Goal: Task Accomplishment & Management: Manage account settings

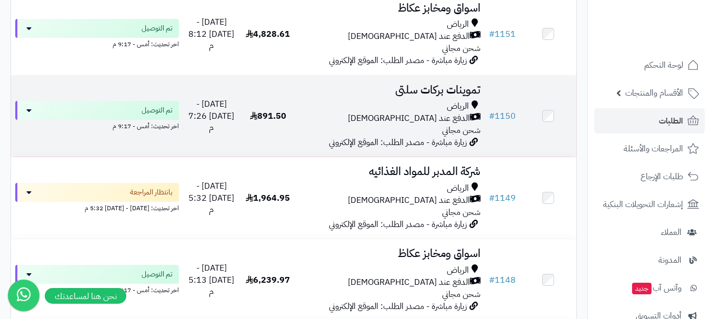
scroll to position [1105, 0]
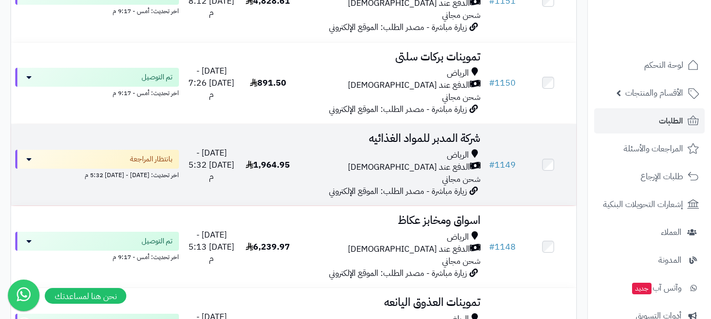
click at [337, 174] on div "الدفع عند [DEMOGRAPHIC_DATA]" at bounding box center [390, 168] width 180 height 12
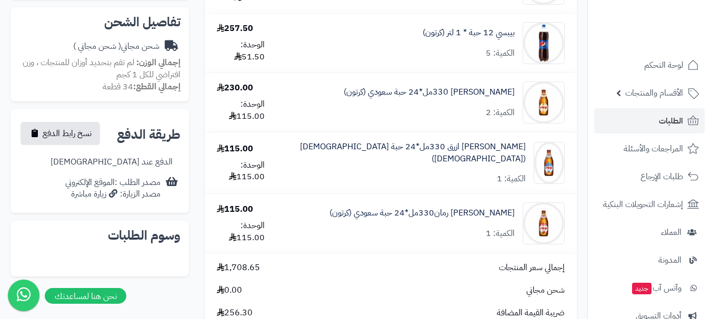
scroll to position [368, 0]
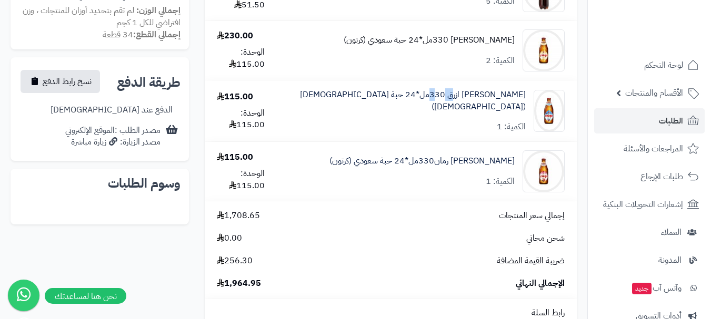
scroll to position [421, 0]
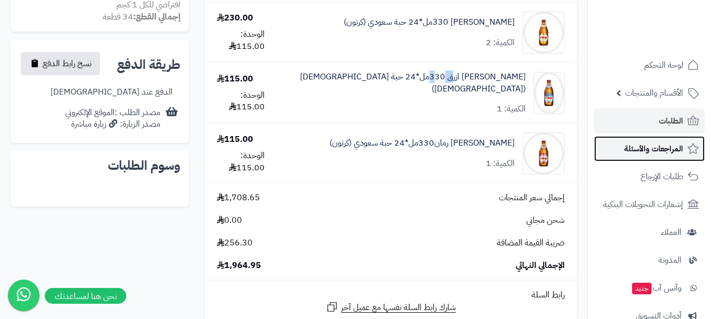
click at [617, 142] on link "المراجعات والأسئلة" at bounding box center [649, 148] width 110 height 25
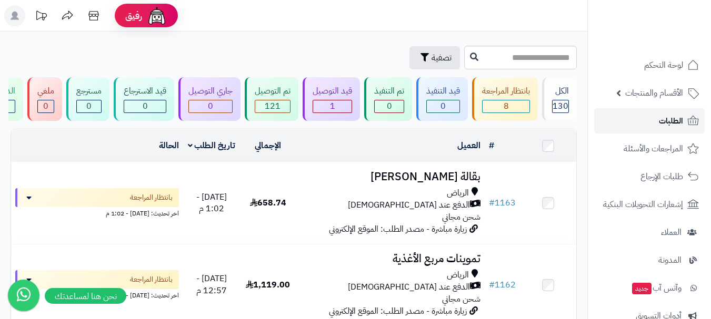
click at [634, 121] on link "الطلبات" at bounding box center [649, 120] width 110 height 25
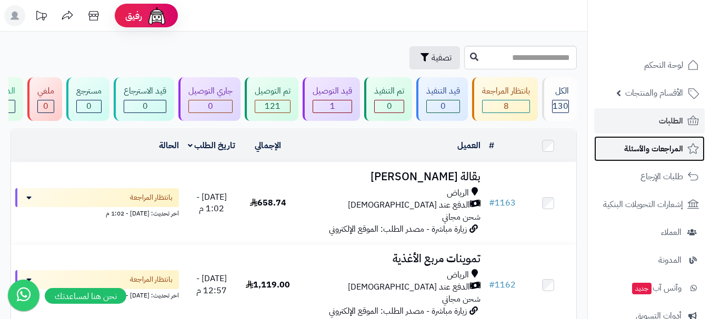
click at [626, 139] on link "المراجعات والأسئلة" at bounding box center [649, 148] width 110 height 25
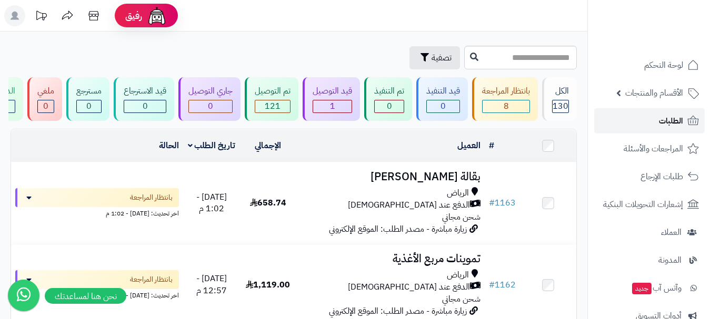
click at [628, 132] on link "الطلبات" at bounding box center [649, 120] width 110 height 25
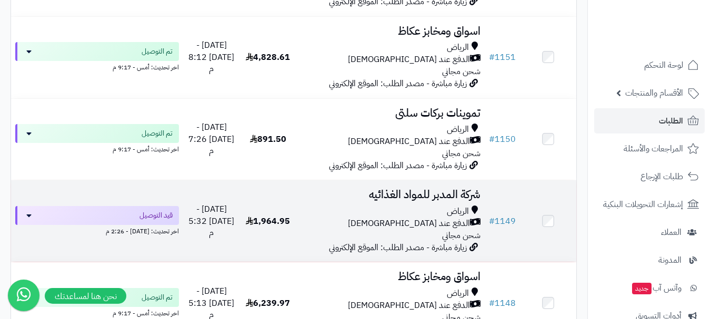
scroll to position [1105, 0]
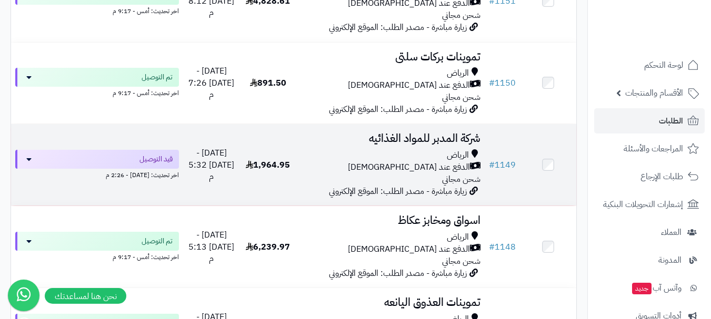
click at [357, 174] on div "الدفع عند الاستلام" at bounding box center [390, 168] width 180 height 12
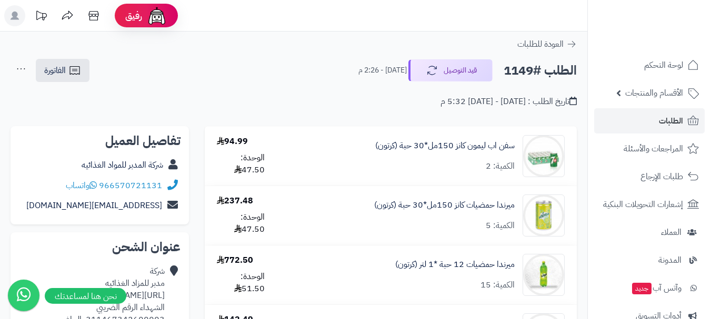
click at [326, 108] on div "**********" at bounding box center [293, 88] width 587 height 60
click at [319, 92] on div "تاريخ الطلب : الأحد - ٢٤ أغسطس ٢٠٢٥ - 5:32 م" at bounding box center [294, 95] width 566 height 25
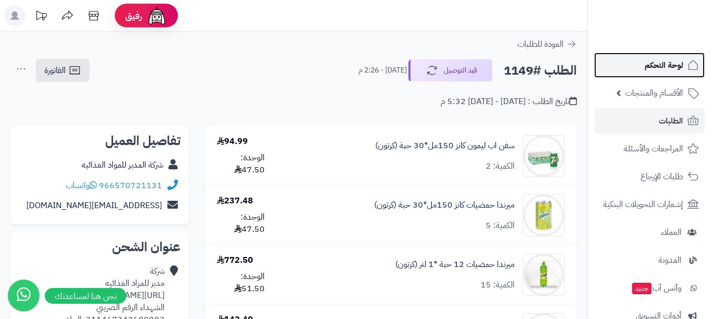
click at [661, 70] on span "لوحة التحكم" at bounding box center [663, 65] width 38 height 15
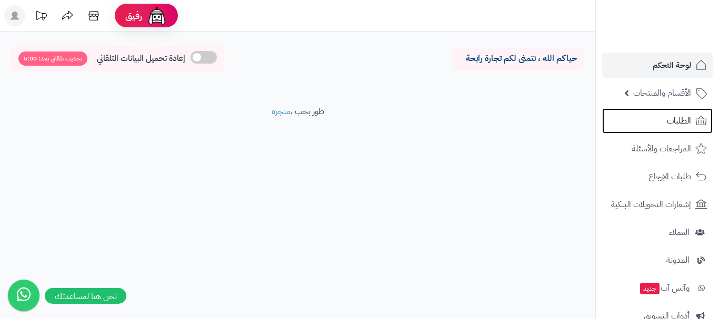
click at [668, 123] on span "الطلبات" at bounding box center [679, 121] width 24 height 15
